Goal: Task Accomplishment & Management: Manage account settings

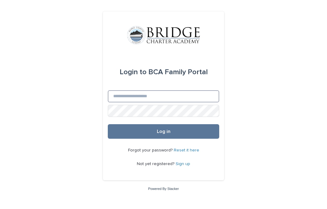
type input "**********"
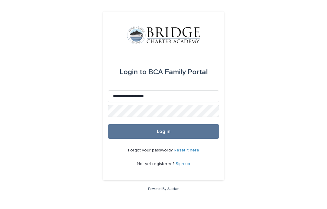
click at [122, 139] on button "Log in" at bounding box center [164, 131] width 112 height 15
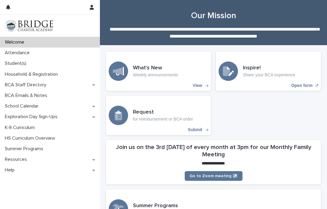
click at [9, 51] on p "Attendance" at bounding box center [18, 53] width 32 height 6
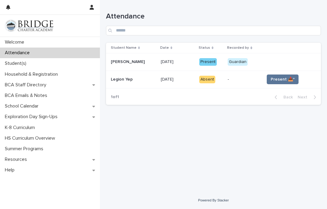
click at [290, 80] on span "Present 📥*" at bounding box center [283, 79] width 24 height 6
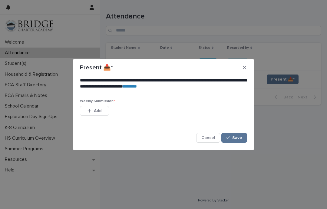
click at [241, 137] on span "Save" at bounding box center [237, 138] width 10 height 4
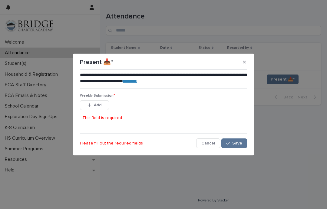
click at [92, 106] on div "button" at bounding box center [91, 105] width 6 height 4
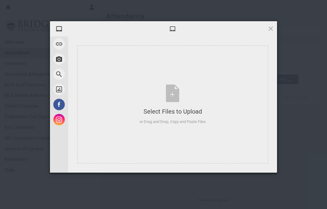
click at [60, 60] on span at bounding box center [59, 59] width 12 height 12
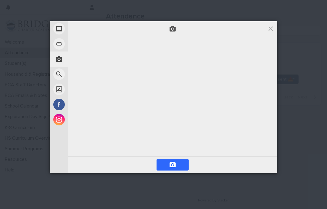
click at [174, 30] on span at bounding box center [172, 28] width 7 height 7
click at [127, 112] on video at bounding box center [172, 96] width 91 height 45
click at [127, 110] on video at bounding box center [172, 96] width 91 height 45
click at [127, 114] on video at bounding box center [172, 96] width 91 height 45
click at [176, 163] on span at bounding box center [172, 164] width 7 height 7
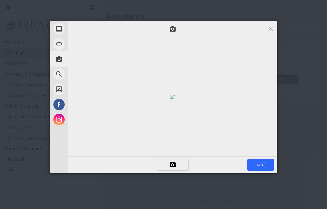
click at [261, 170] on span "Next" at bounding box center [261, 165] width 27 height 12
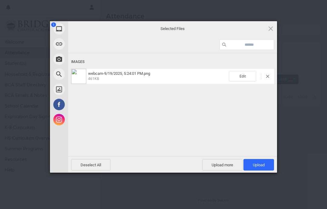
click at [266, 163] on span "Upload 1" at bounding box center [259, 165] width 31 height 12
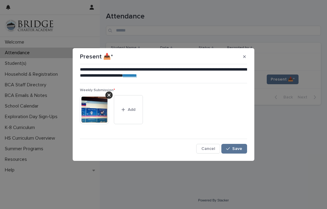
click at [239, 147] on span "Save" at bounding box center [237, 149] width 10 height 4
